Goal: Task Accomplishment & Management: Manage account settings

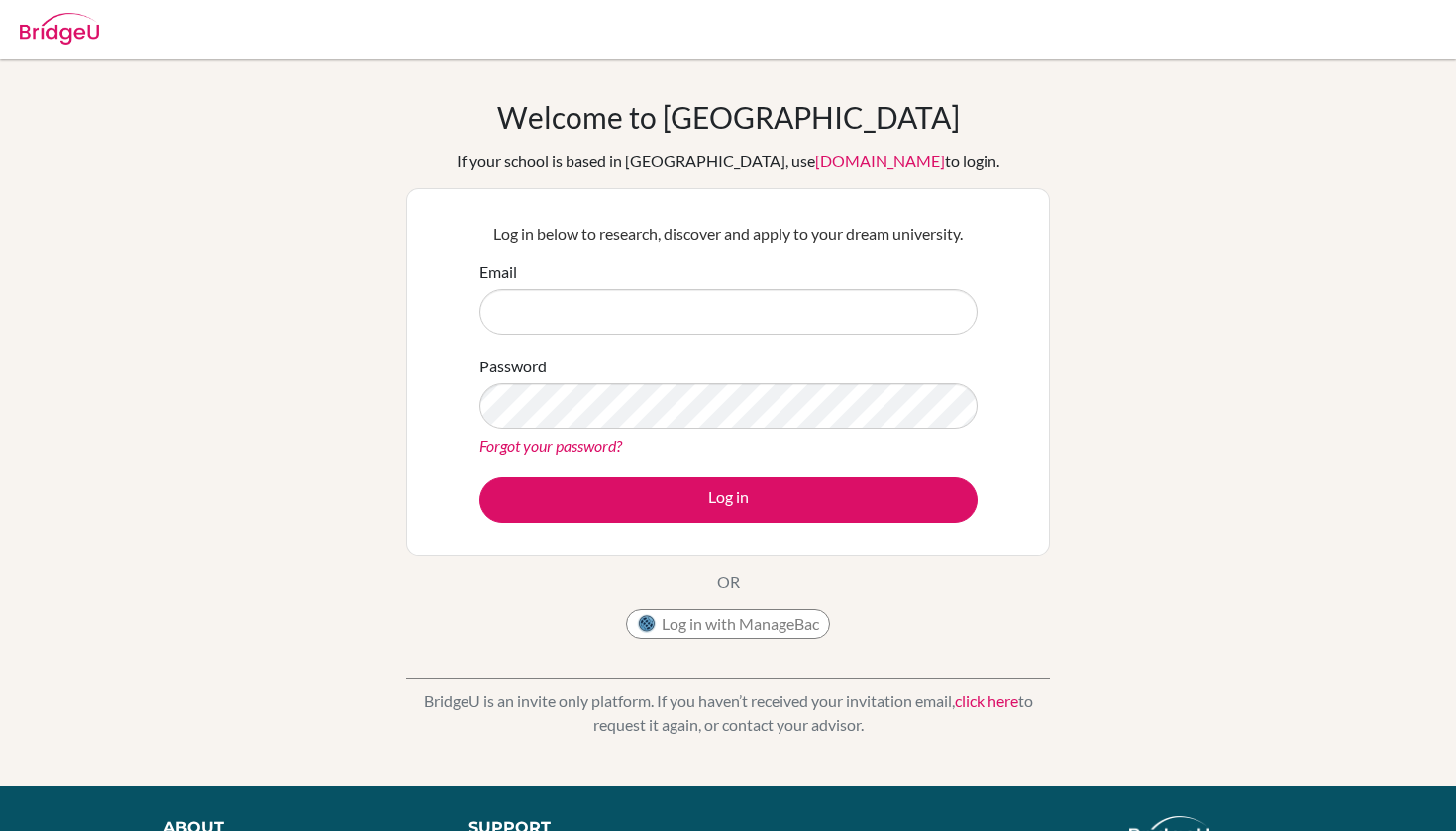
click at [764, 609] on button "Log in with ManageBac" at bounding box center [728, 624] width 204 height 30
click at [762, 614] on button "Log in with ManageBac" at bounding box center [728, 624] width 204 height 30
click at [717, 618] on button "Log in with ManageBac" at bounding box center [728, 624] width 204 height 30
click at [76, 42] on img at bounding box center [60, 29] width 80 height 32
type input "[EMAIL_ADDRESS][DOMAIN_NAME]"
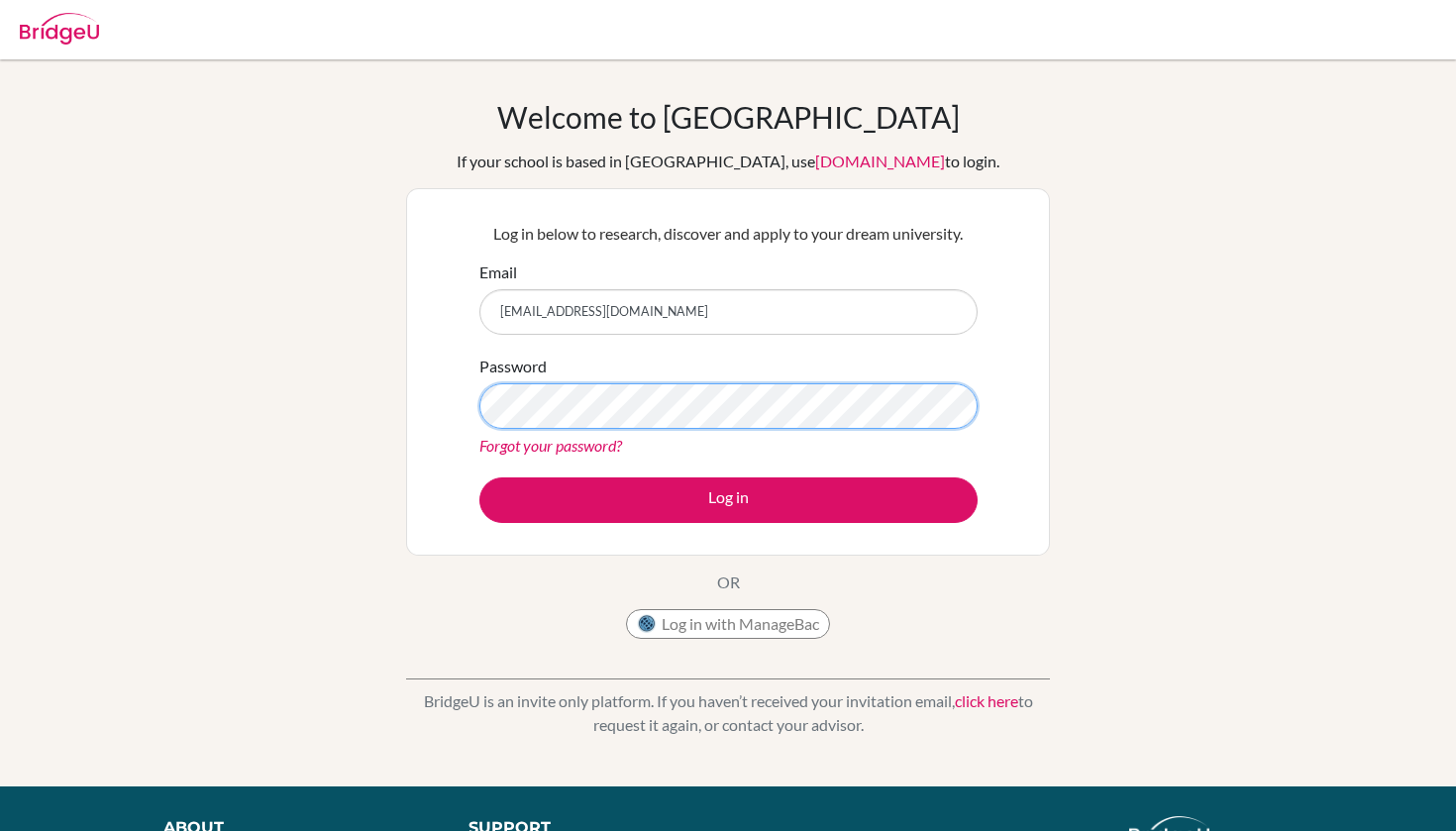
click at [728, 499] on button "Log in" at bounding box center [728, 500] width 498 height 46
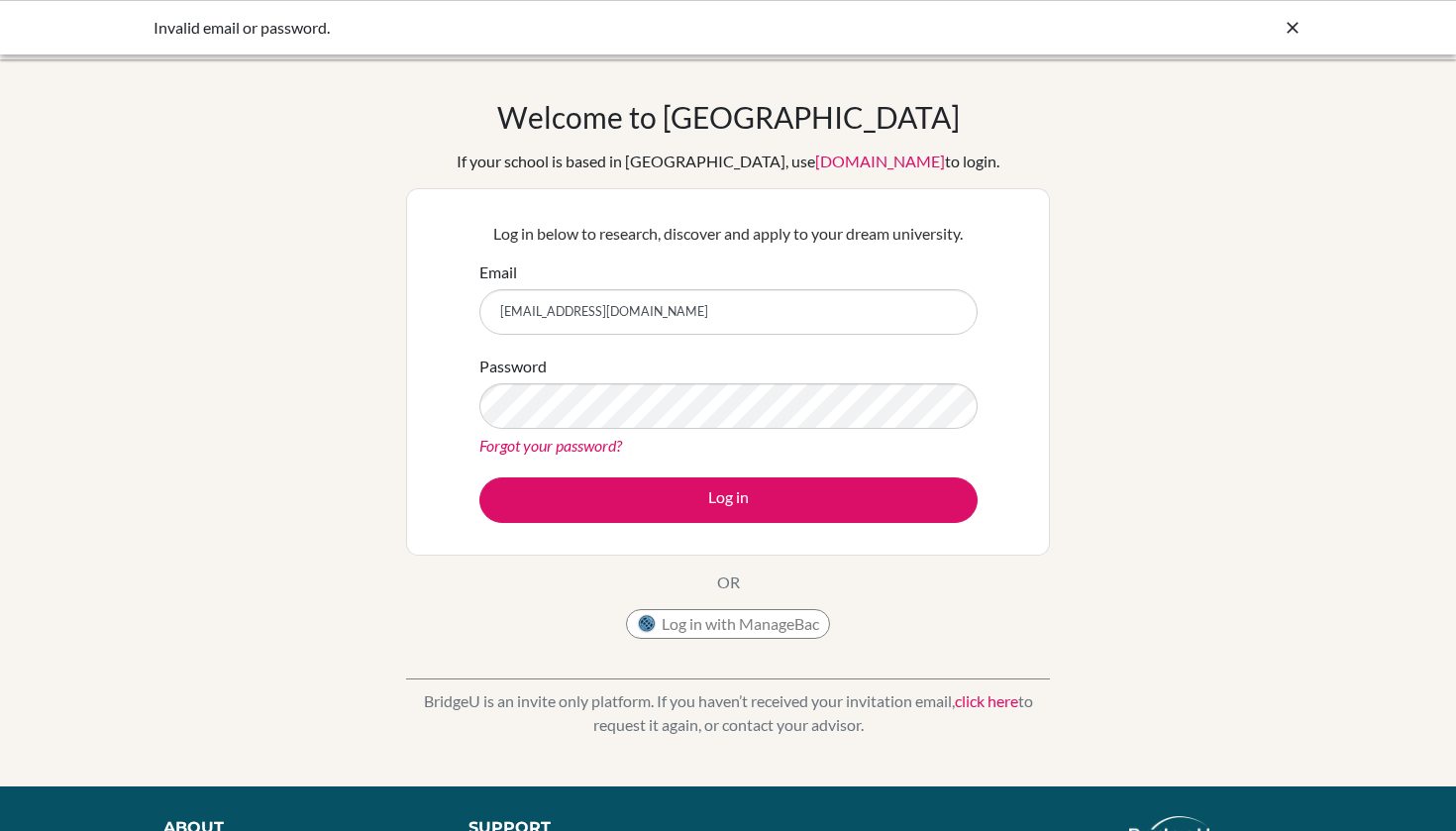
click at [708, 632] on button "Log in with ManageBac" at bounding box center [728, 624] width 204 height 30
drag, startPoint x: 716, startPoint y: 621, endPoint x: 630, endPoint y: 638, distance: 87.7
click at [630, 638] on div "Log in with ManageBac" at bounding box center [728, 624] width 204 height 30
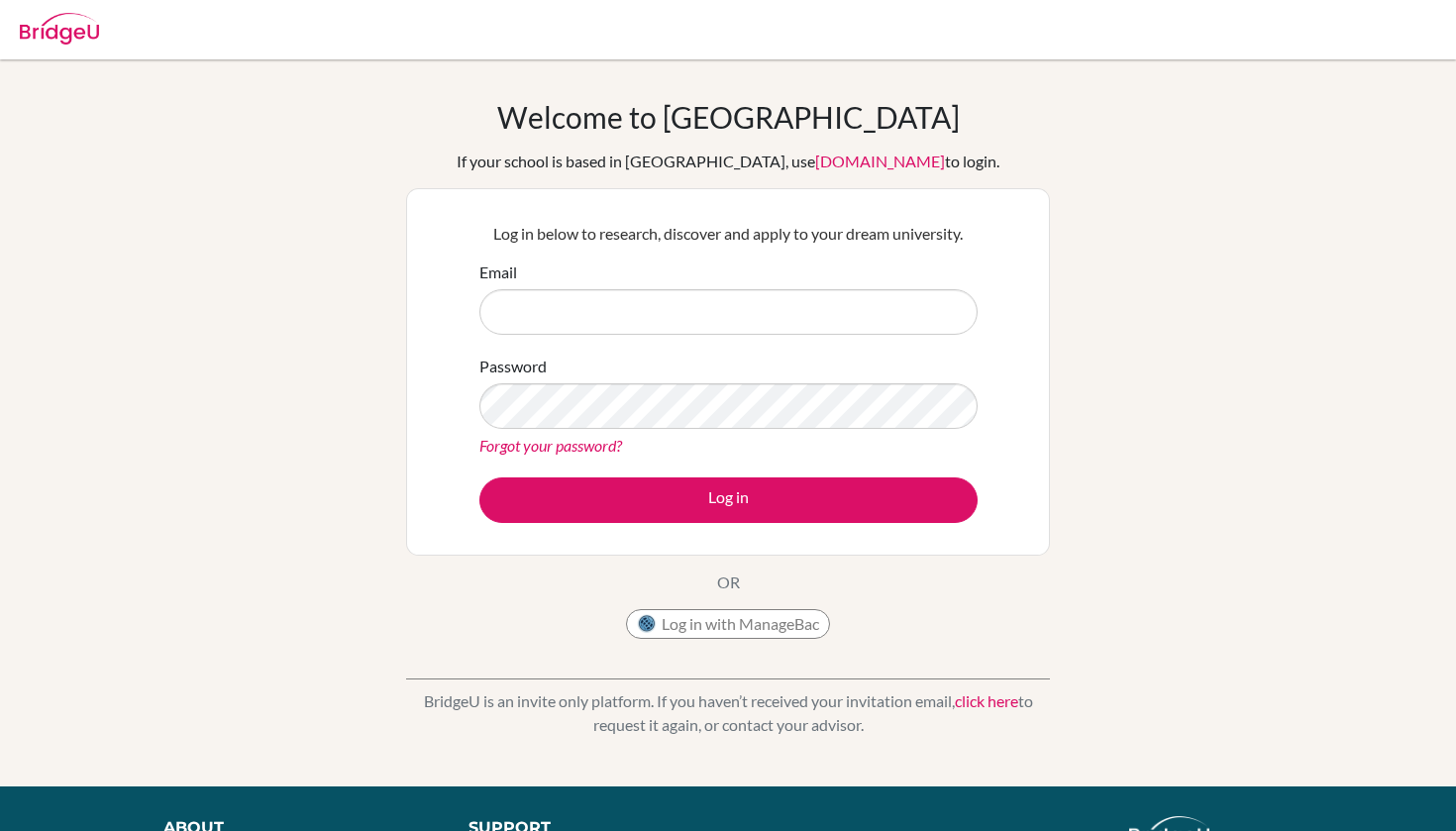
click at [804, 618] on button "Log in with ManageBac" at bounding box center [728, 624] width 204 height 30
click at [795, 622] on button "Log in with ManageBac" at bounding box center [728, 624] width 204 height 30
click at [765, 634] on button "Log in with ManageBac" at bounding box center [728, 624] width 204 height 30
click at [780, 620] on button "Log in with ManageBac" at bounding box center [728, 624] width 204 height 30
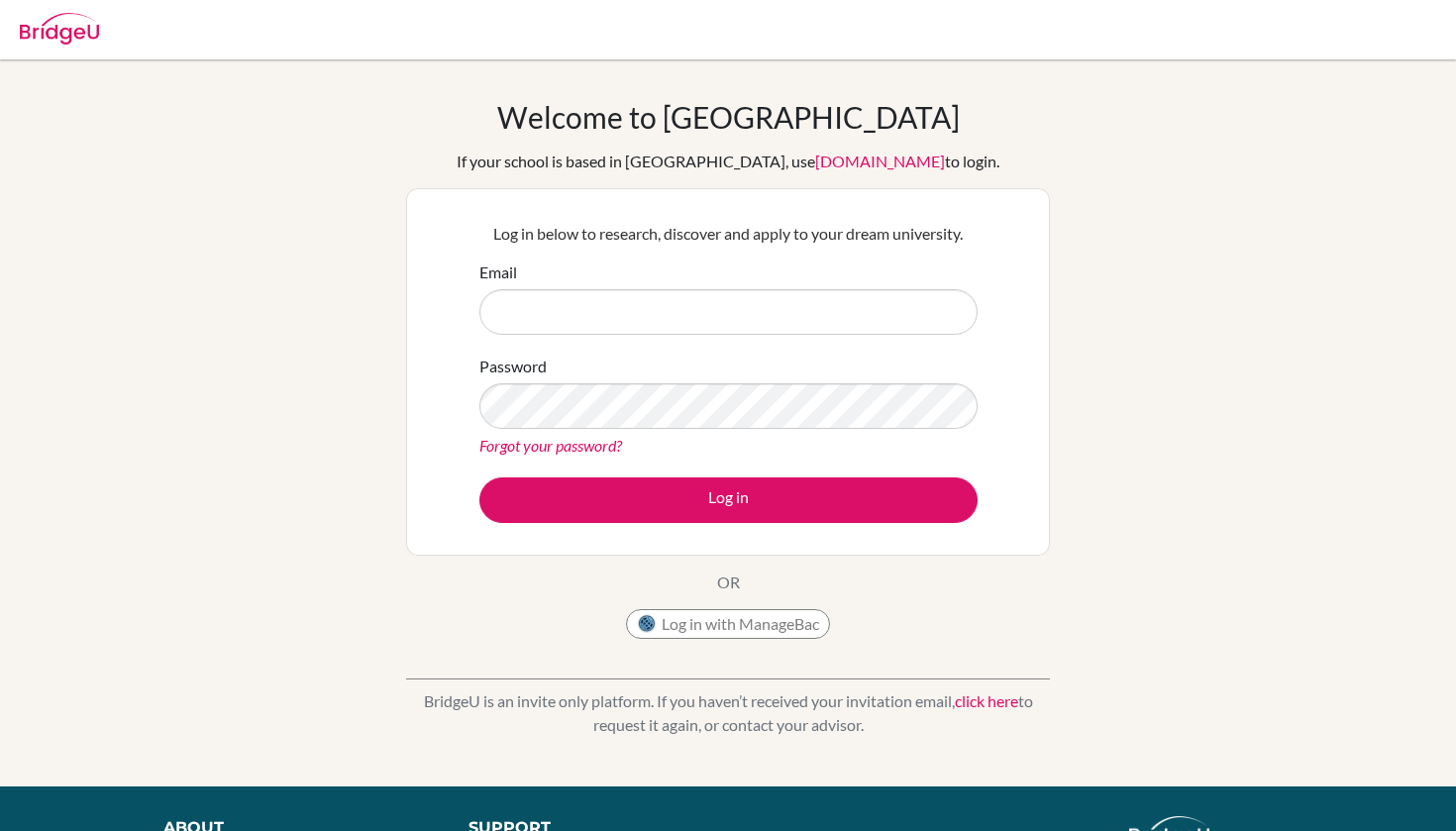
click at [780, 620] on button "Log in with ManageBac" at bounding box center [728, 624] width 204 height 30
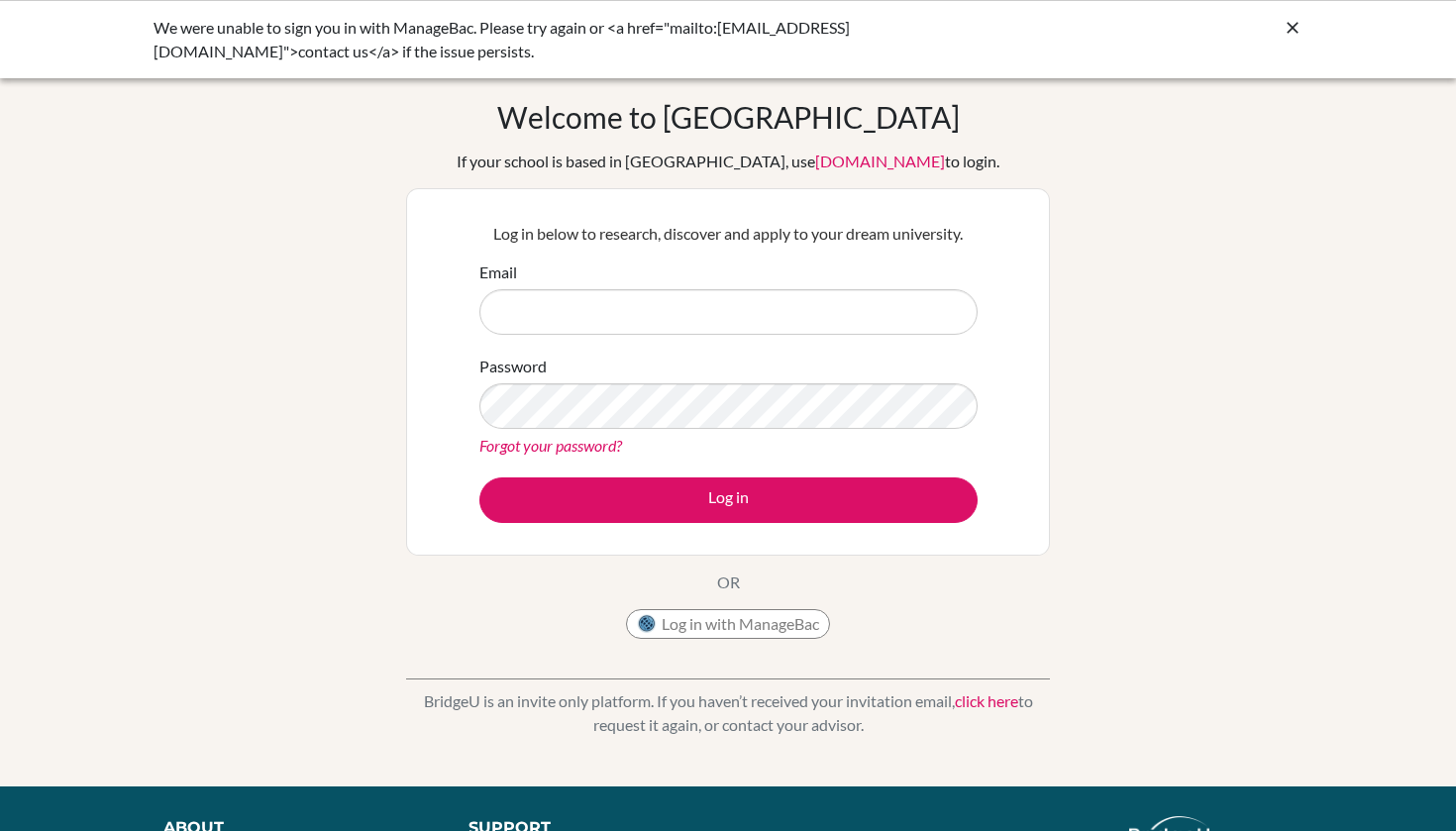
click at [701, 621] on button "Log in with ManageBac" at bounding box center [728, 624] width 204 height 30
click at [682, 634] on button "Log in with ManageBac" at bounding box center [728, 624] width 204 height 30
click at [731, 622] on button "Log in with ManageBac" at bounding box center [728, 624] width 204 height 30
click at [951, 376] on div "Password Forgot your password?" at bounding box center [728, 407] width 498 height 103
